Goal: Task Accomplishment & Management: Manage account settings

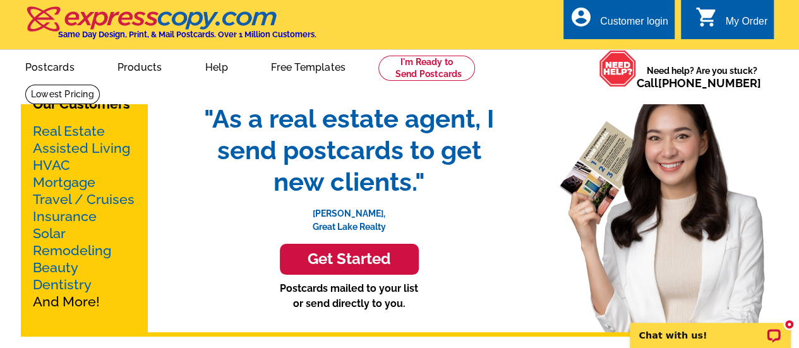
click at [740, 22] on div "My Order" at bounding box center [746, 25] width 42 height 18
click at [637, 22] on div "Customer login" at bounding box center [634, 25] width 68 height 18
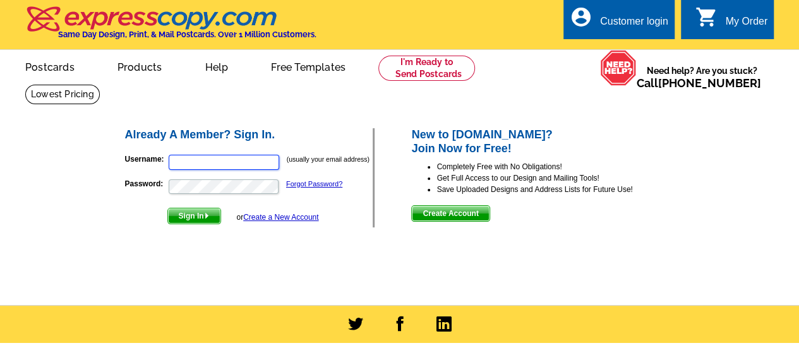
type input "[PERSON_NAME][EMAIL_ADDRESS][DOMAIN_NAME]"
click at [637, 22] on div "Customer login" at bounding box center [634, 25] width 68 height 18
type input "e.m.johnson@att.net"
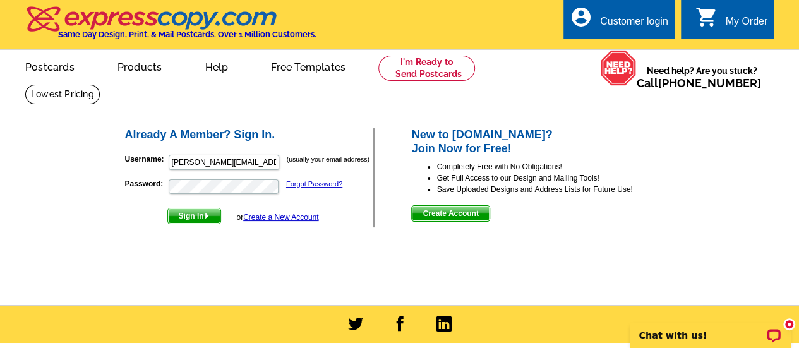
click at [637, 21] on div "Customer login" at bounding box center [634, 25] width 68 height 18
type input "[PERSON_NAME][EMAIL_ADDRESS][DOMAIN_NAME]"
click at [629, 22] on div "Customer login" at bounding box center [634, 25] width 68 height 18
type input "[PERSON_NAME][EMAIL_ADDRESS][DOMAIN_NAME]"
click at [191, 215] on span "Sign In" at bounding box center [194, 216] width 52 height 15
